Goal: Information Seeking & Learning: Learn about a topic

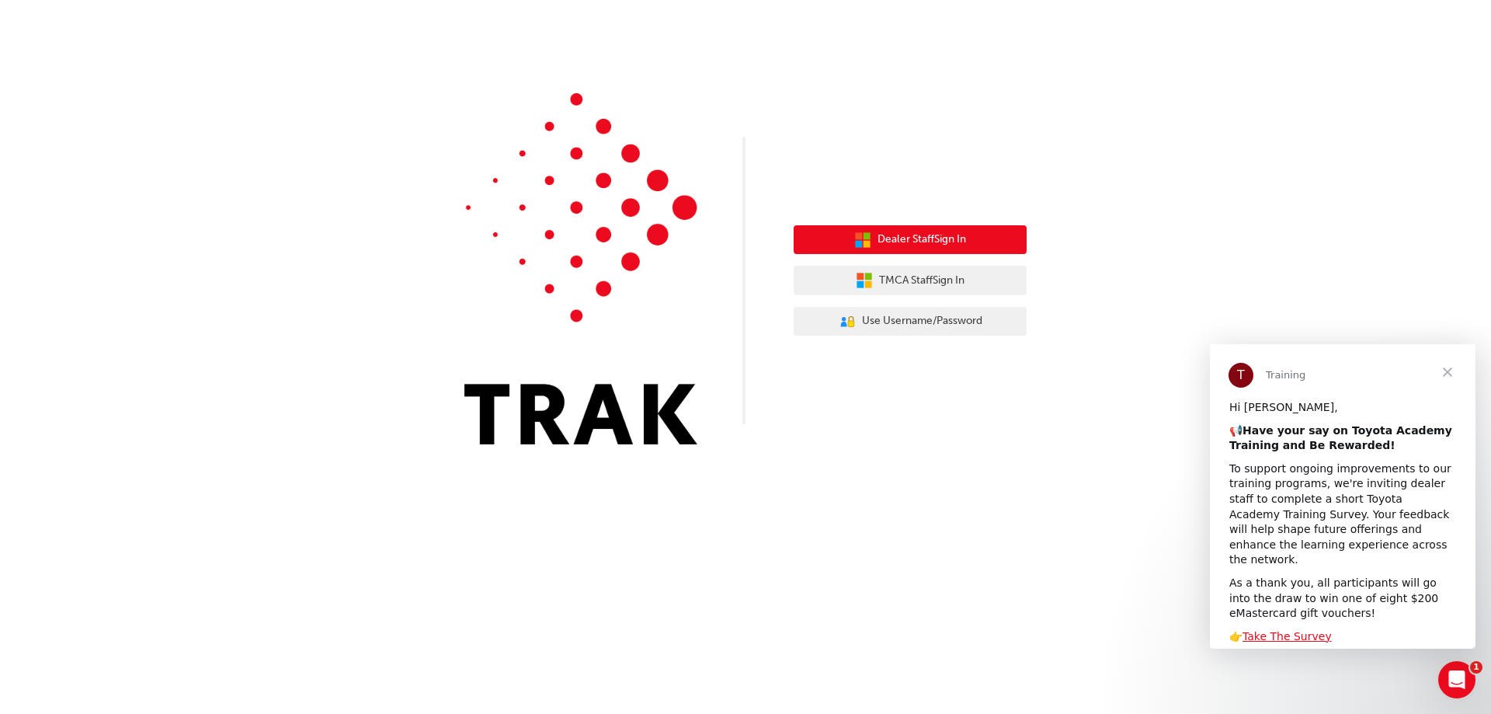
click at [858, 247] on icon "button" at bounding box center [858, 243] width 7 height 7
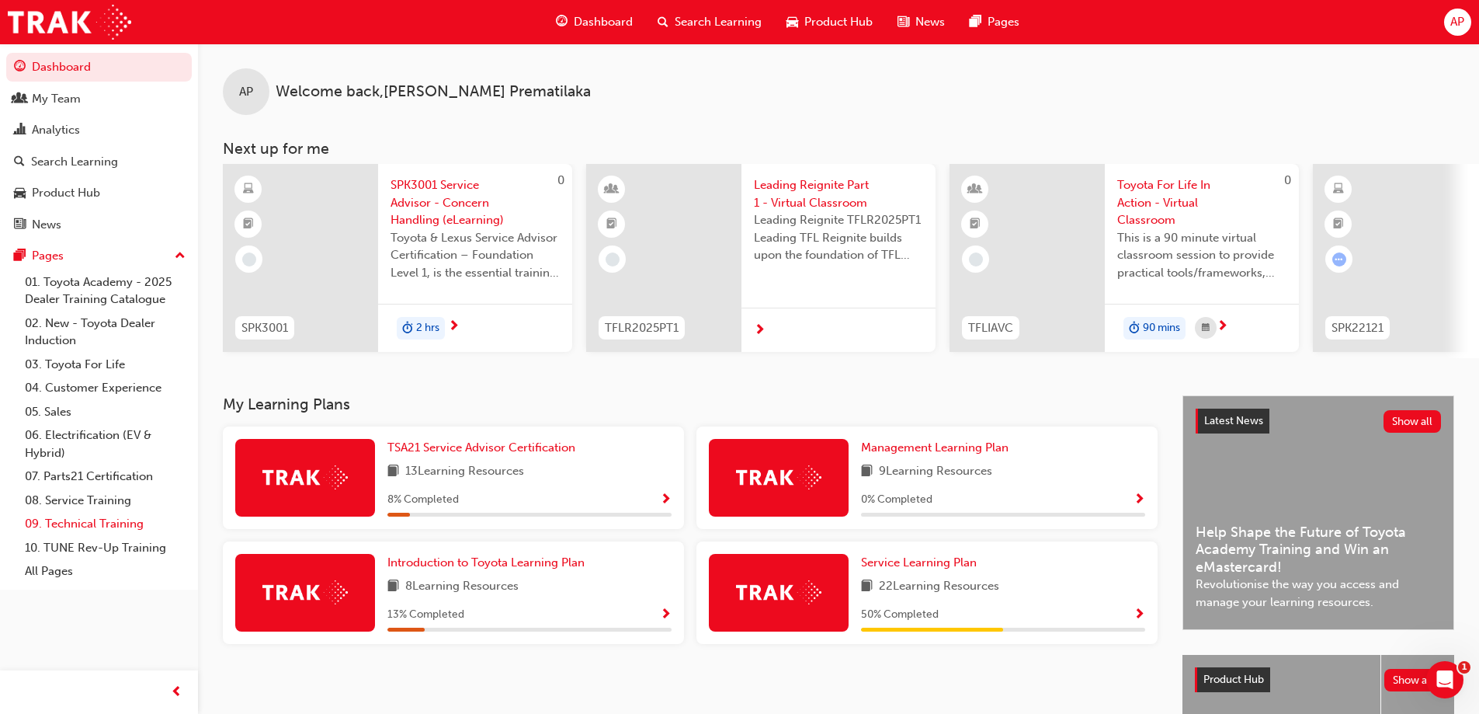
click at [85, 519] on link "09. Technical Training" at bounding box center [105, 524] width 173 height 24
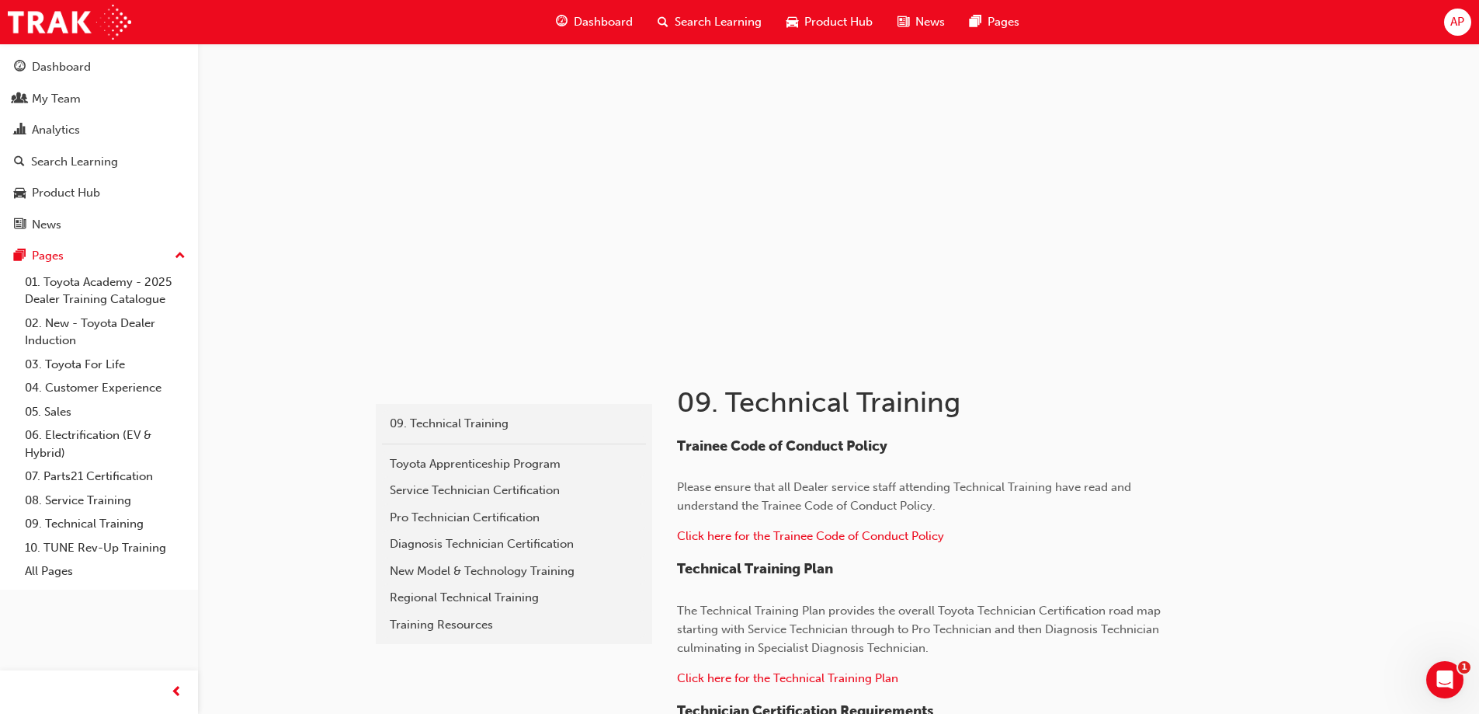
click at [181, 250] on span "up-icon" at bounding box center [180, 256] width 11 height 20
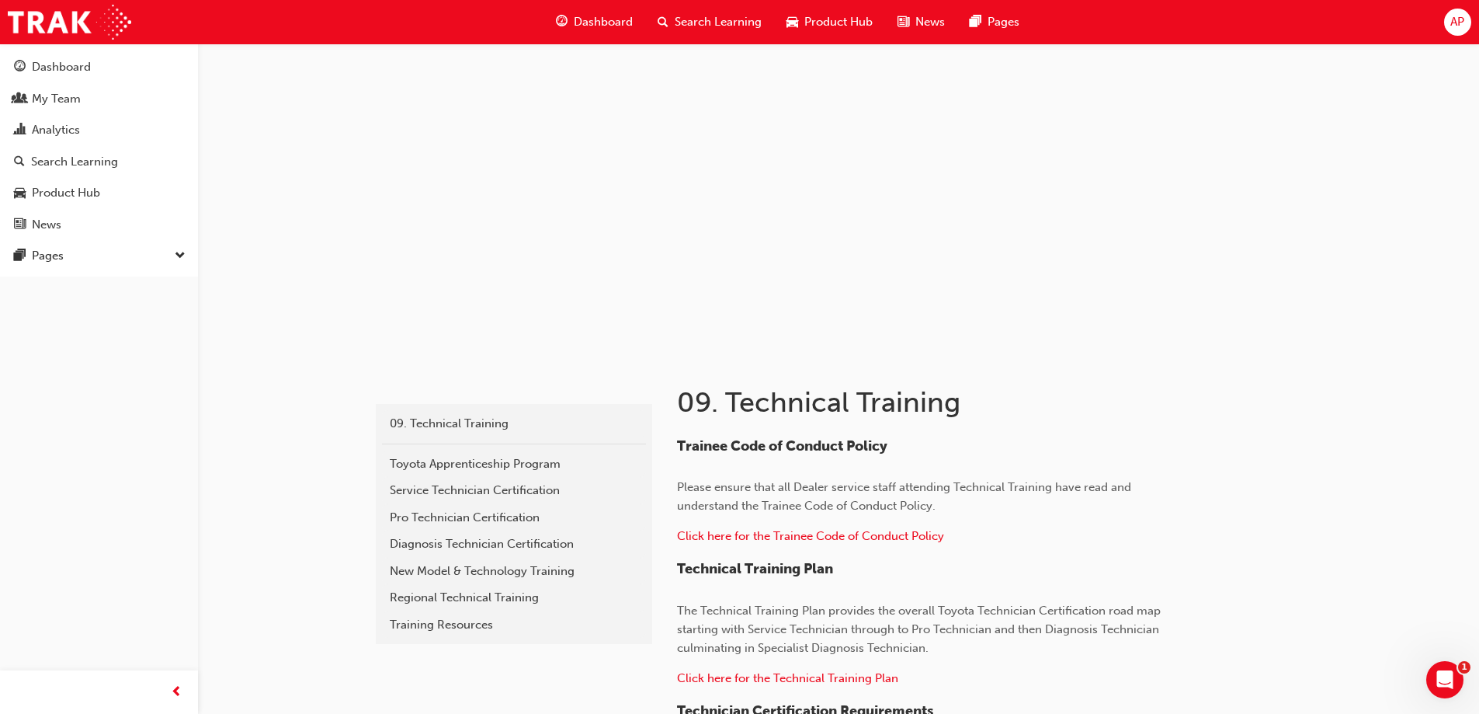
click at [181, 250] on span "down-icon" at bounding box center [180, 256] width 11 height 20
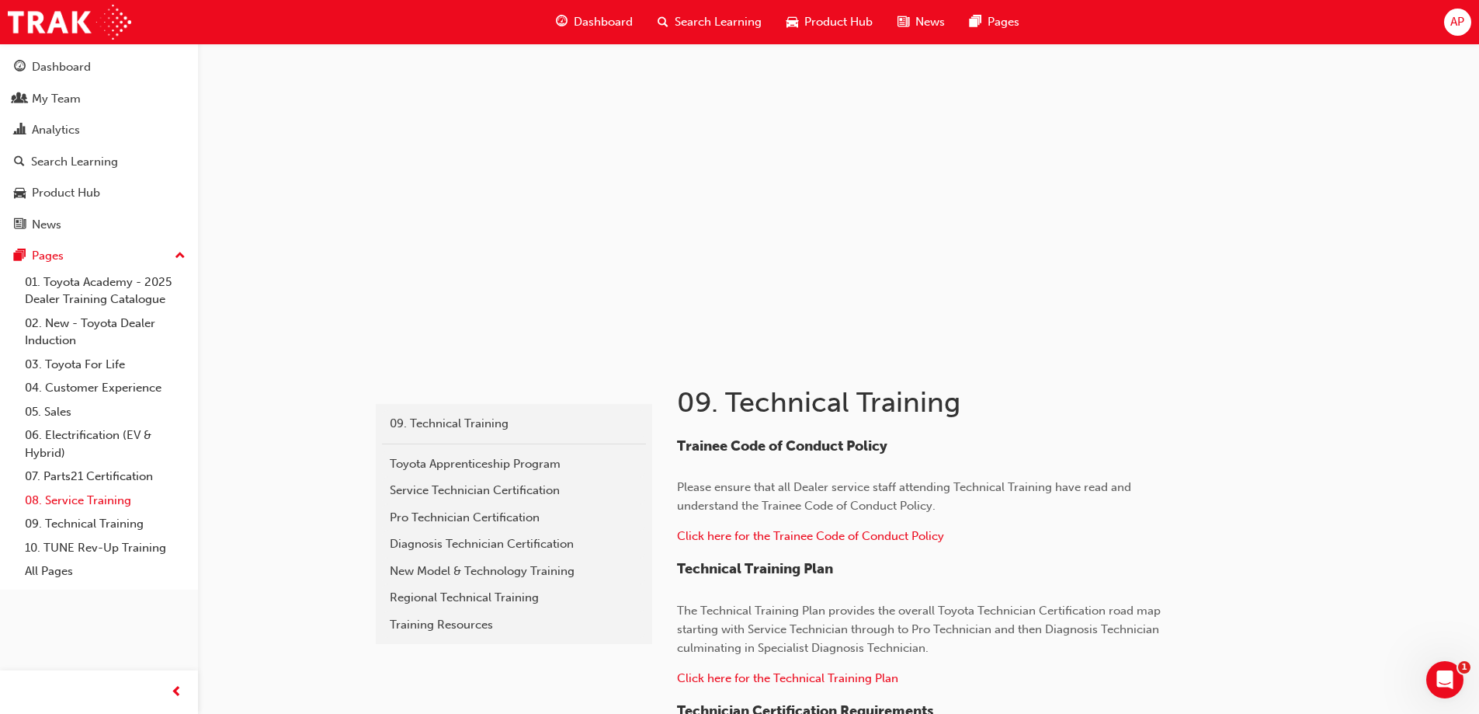
click at [82, 509] on link "08. Service Training" at bounding box center [105, 500] width 173 height 24
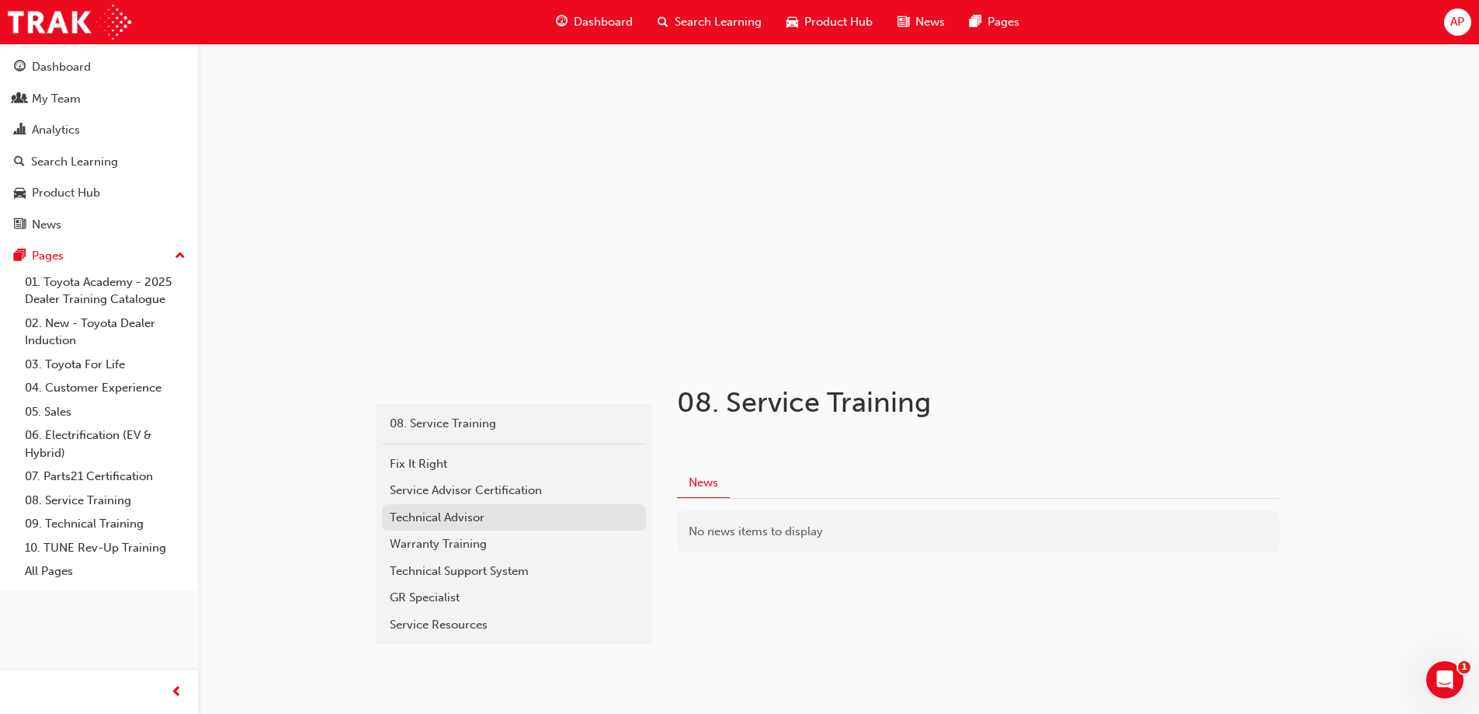
click at [471, 519] on div "Technical Advisor" at bounding box center [514, 518] width 249 height 18
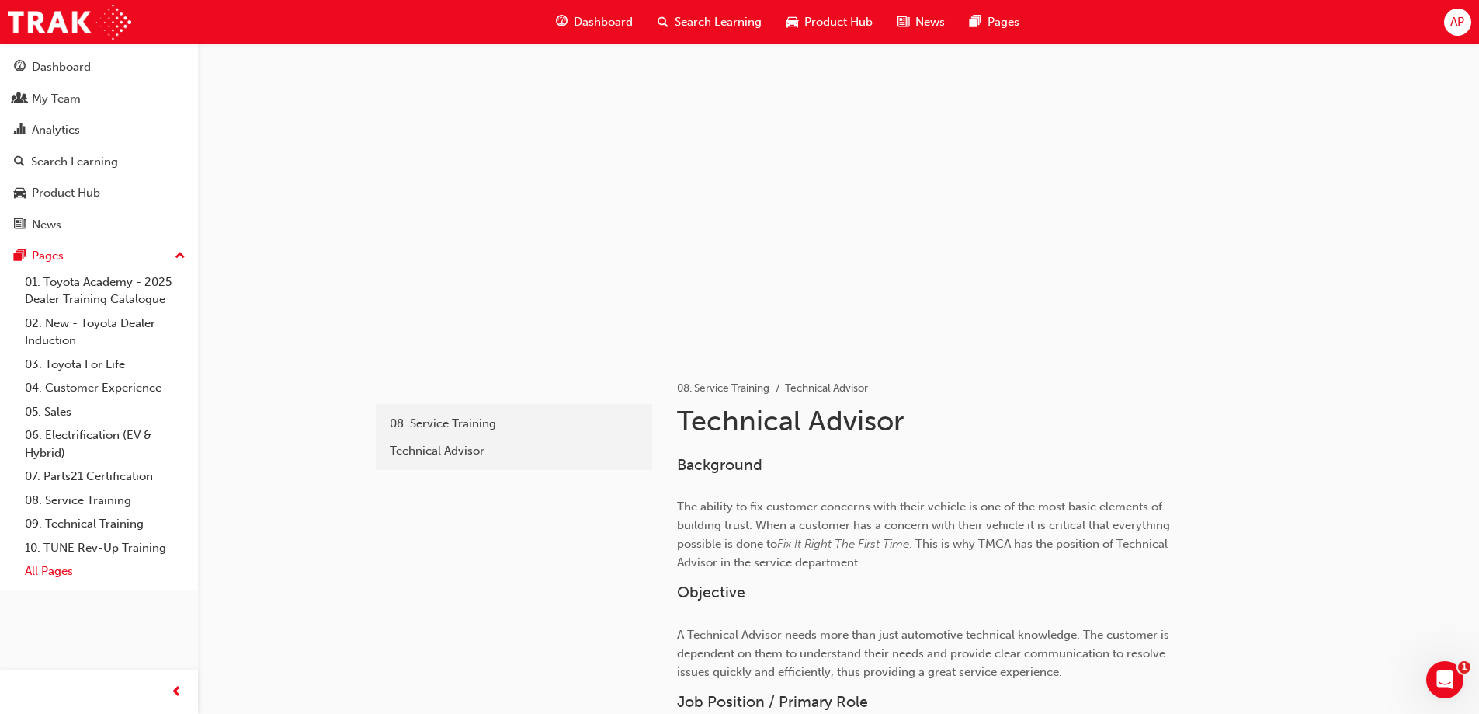
click at [47, 575] on link "All Pages" at bounding box center [105, 571] width 173 height 24
